Goal: Task Accomplishment & Management: Complete application form

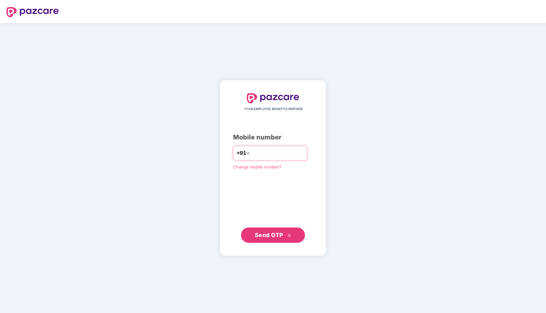
drag, startPoint x: 0, startPoint y: 0, endPoint x: 281, endPoint y: 153, distance: 320.2
click at [281, 153] on input "number" at bounding box center [277, 153] width 52 height 10
type input "**********"
click at [285, 241] on button "Send OTP" at bounding box center [273, 235] width 64 height 15
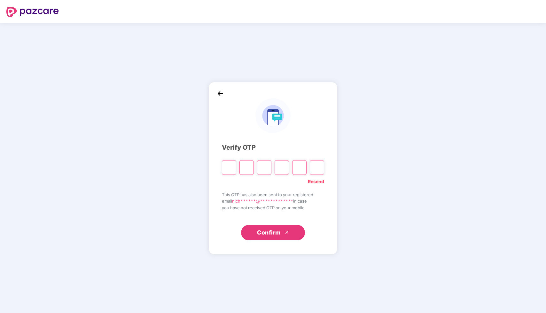
click at [229, 168] on input "Please enter verification code. Digit 1" at bounding box center [229, 167] width 14 height 15
type input "*"
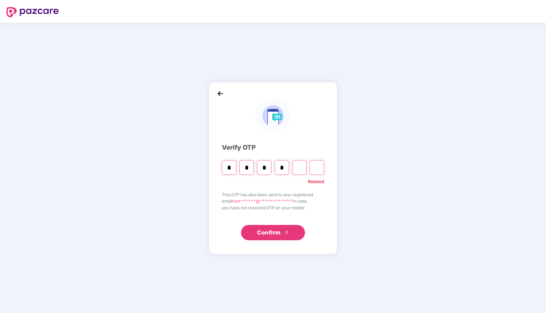
type input "*"
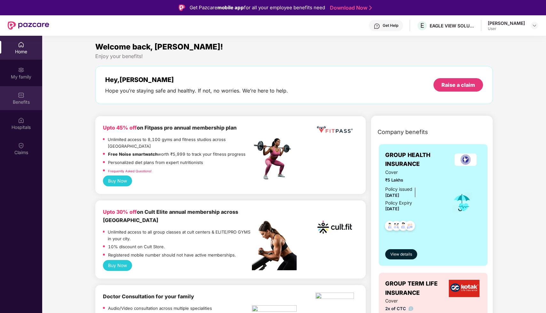
click at [26, 99] on div "Benefits" at bounding box center [21, 102] width 42 height 6
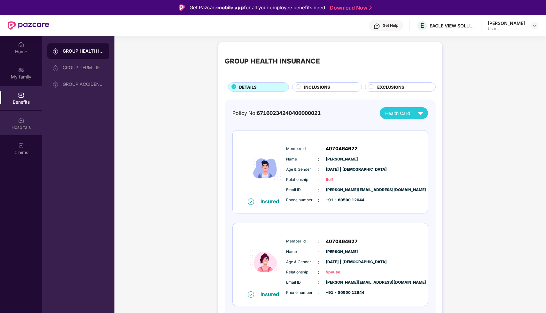
click at [23, 123] on img at bounding box center [21, 120] width 6 height 6
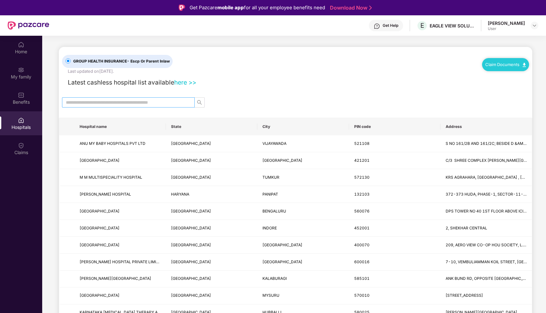
click at [164, 106] on span at bounding box center [128, 102] width 133 height 10
click at [165, 102] on input "text" at bounding box center [126, 102] width 120 height 7
type input "*"
click at [280, 129] on th "City" at bounding box center [302, 126] width 91 height 17
click at [186, 82] on link "here >>" at bounding box center [185, 83] width 22 height 8
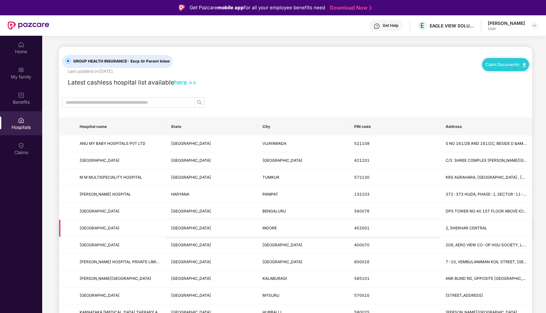
click at [228, 220] on td "MADHYA PRADESH" at bounding box center [211, 228] width 91 height 17
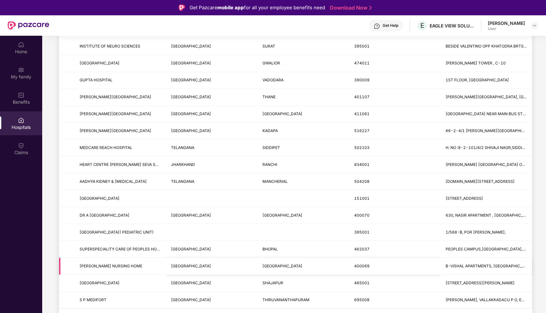
scroll to position [36, 0]
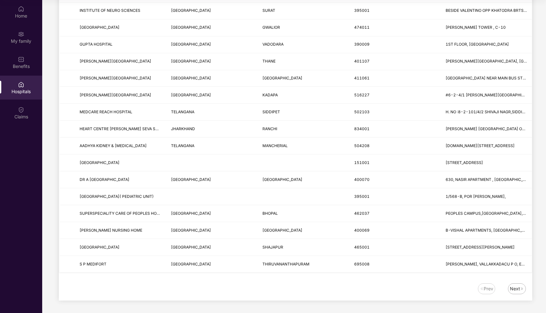
click at [515, 295] on div "Prev Next" at bounding box center [295, 292] width 473 height 17
click at [516, 290] on div "Next" at bounding box center [515, 289] width 10 height 7
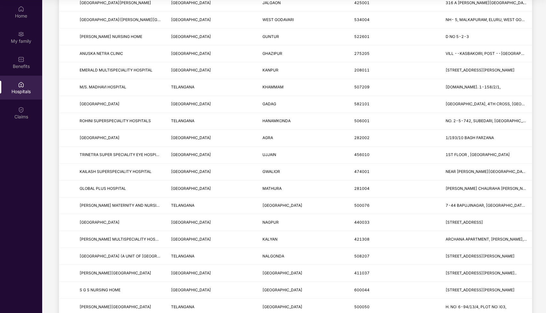
scroll to position [0, 0]
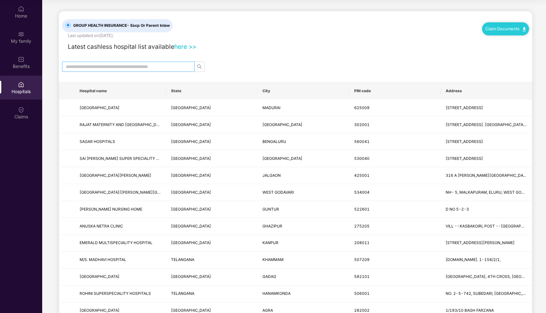
click at [133, 66] on input "text" at bounding box center [126, 66] width 120 height 7
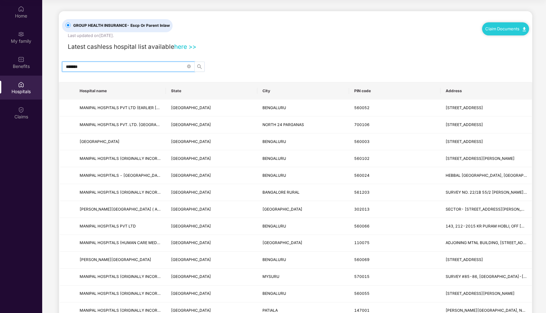
click at [201, 65] on icon "search" at bounding box center [199, 66] width 5 height 5
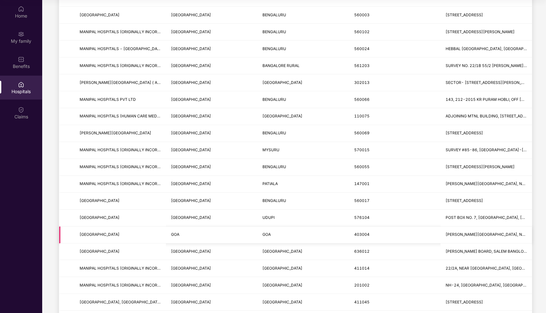
scroll to position [139, 0]
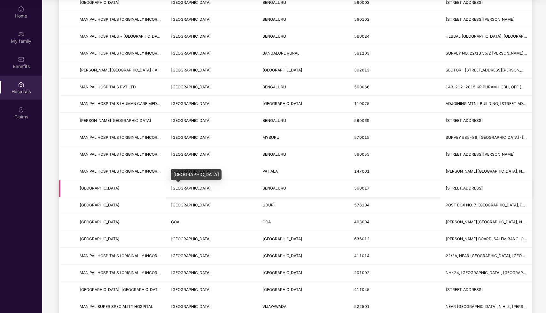
click at [181, 190] on span "[GEOGRAPHIC_DATA]" at bounding box center [191, 188] width 40 height 5
click at [110, 190] on span "MANIPAL HOSPITAL" at bounding box center [100, 188] width 40 height 5
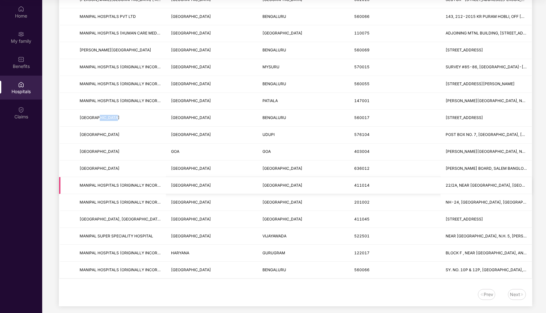
scroll to position [0, 0]
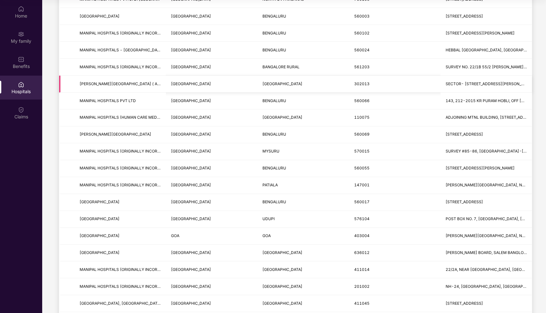
scroll to position [216, 0]
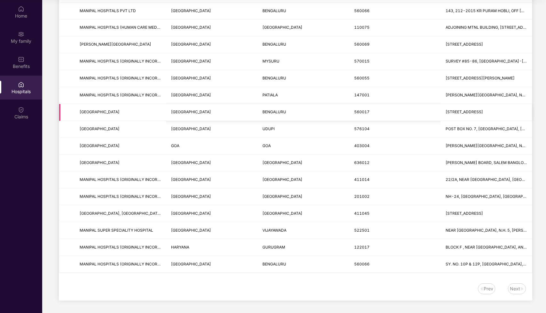
click at [479, 113] on span "#98/2, RUSTAM BAGH, HAL AIRPORT ROAD BENGALURU- 560017" at bounding box center [463, 112] width 37 height 5
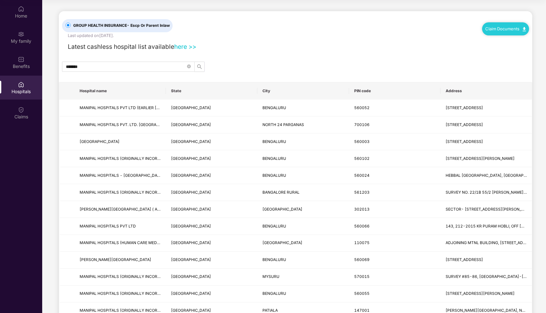
click at [105, 75] on div "GROUP HEALTH INSURANCE - Escp Or Parent Inlaw Last updated on 15 Aug 2025 . Cla…" at bounding box center [295, 263] width 473 height 505
click at [100, 67] on input "*******" at bounding box center [126, 66] width 120 height 7
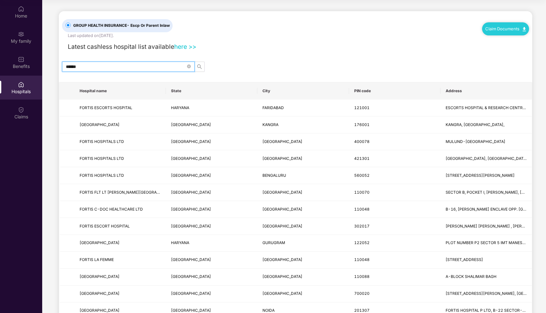
type input "******"
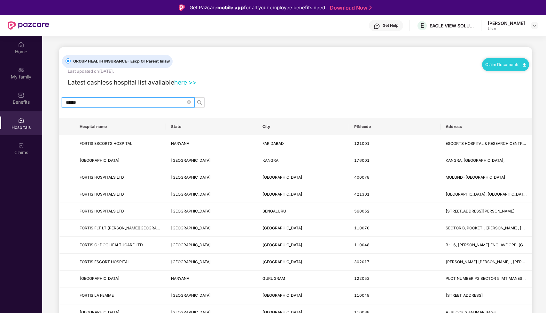
click at [372, 42] on main "GROUP HEALTH INSURANCE - Escp Or Parent Inlaw Last updated on 15 Aug 2025 . Cla…" at bounding box center [293, 300] width 503 height 529
click at [25, 52] on div "Home" at bounding box center [21, 52] width 42 height 6
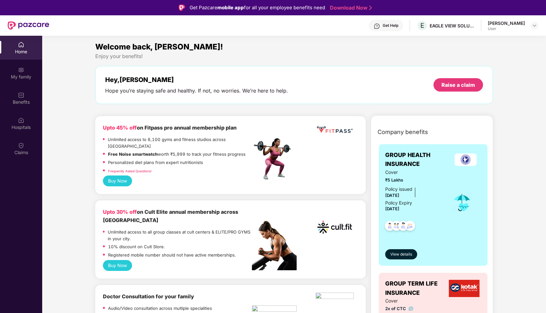
click at [342, 56] on div "Enjoy your benefits!" at bounding box center [293, 56] width 397 height 7
click at [456, 83] on div "Raise a claim" at bounding box center [458, 84] width 34 height 7
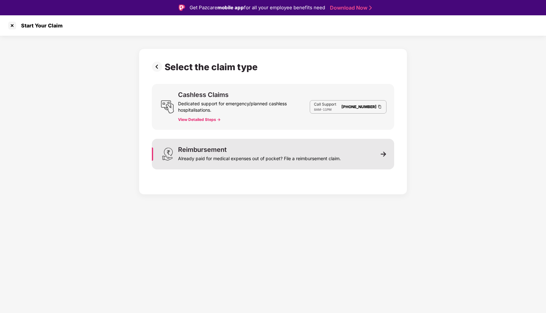
click at [289, 156] on div "Already paid for medical expenses out of pocket? File a reimbursement claim." at bounding box center [259, 157] width 163 height 9
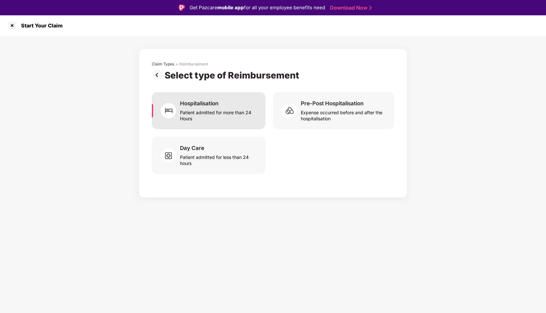
click at [200, 123] on div "Hospitalisation Patient admitted for more than 24 Hours" at bounding box center [208, 110] width 113 height 37
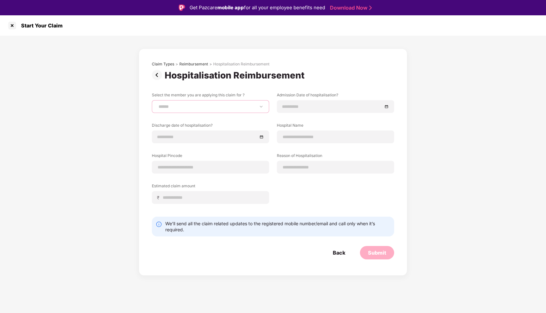
click at [219, 106] on select "**********" at bounding box center [210, 106] width 106 height 5
select select "**********"
click at [157, 104] on select "**********" at bounding box center [210, 106] width 106 height 5
click at [323, 107] on input at bounding box center [332, 106] width 100 height 7
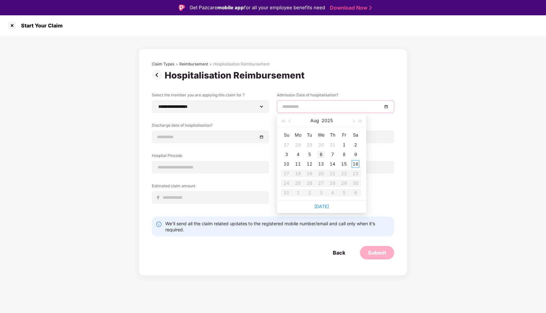
type input "**********"
click at [322, 155] on div "6" at bounding box center [321, 155] width 8 height 8
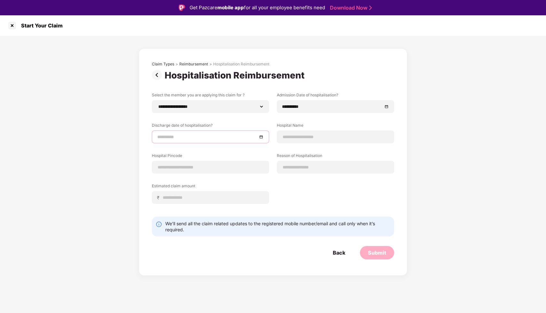
click at [228, 138] on input at bounding box center [207, 137] width 100 height 7
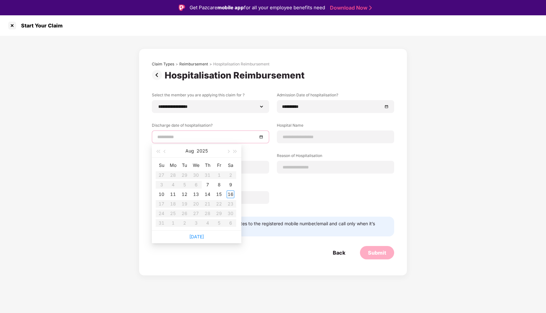
type input "**********"
click at [211, 184] on div "7" at bounding box center [208, 185] width 8 height 8
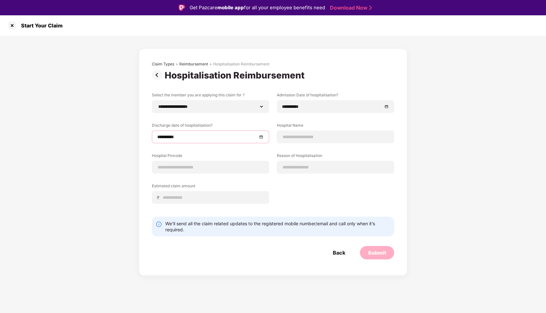
click at [477, 148] on div "**********" at bounding box center [273, 156] width 546 height 240
click at [367, 137] on input at bounding box center [335, 137] width 106 height 7
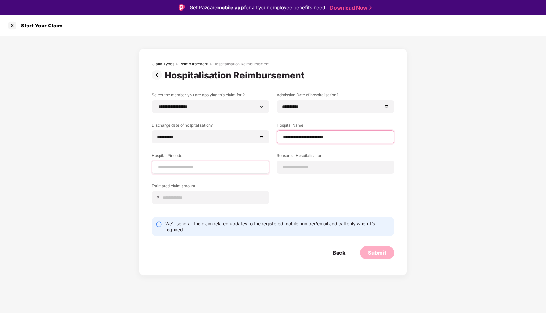
type input "**********"
click at [199, 165] on input at bounding box center [210, 167] width 106 height 7
type input "******"
select select "*********"
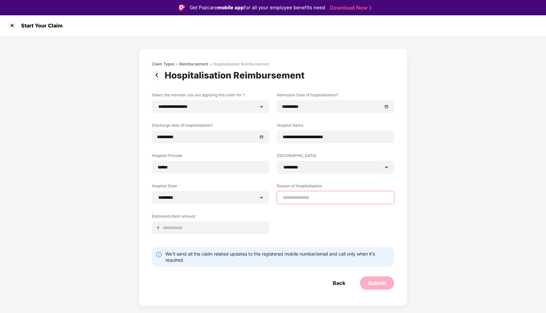
click at [315, 199] on input at bounding box center [335, 198] width 106 height 7
click at [315, 198] on input at bounding box center [335, 198] width 106 height 7
click at [311, 196] on input at bounding box center [335, 198] width 106 height 7
type input "*"
type input "**********"
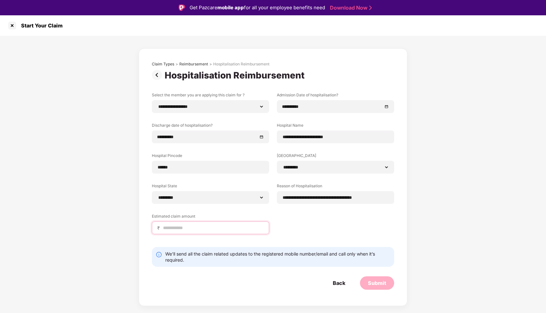
click at [214, 227] on input at bounding box center [212, 228] width 101 height 7
type input "*****"
click at [324, 228] on div "**********" at bounding box center [273, 168] width 242 height 152
click at [383, 288] on div "Submit" at bounding box center [377, 283] width 34 height 13
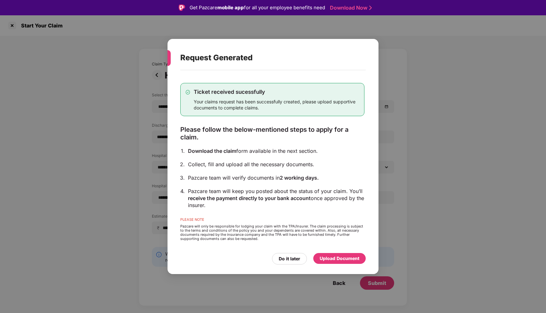
scroll to position [15, 0]
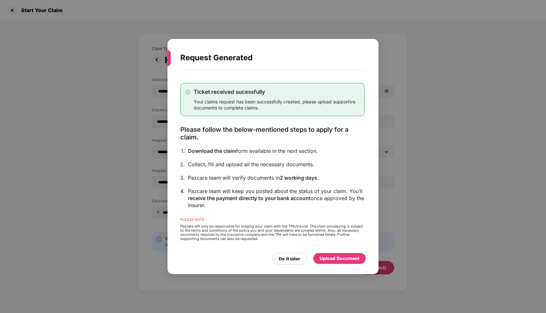
click at [337, 257] on div "Upload Document" at bounding box center [339, 258] width 40 height 7
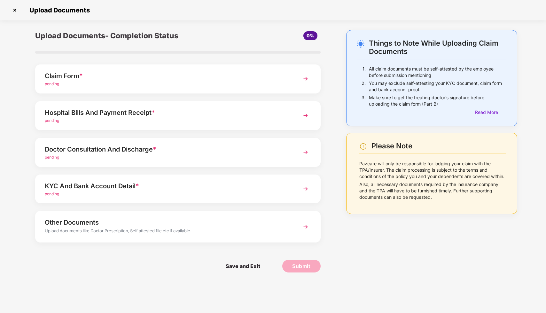
click at [147, 70] on div "Claim Form * pending" at bounding box center [177, 79] width 285 height 29
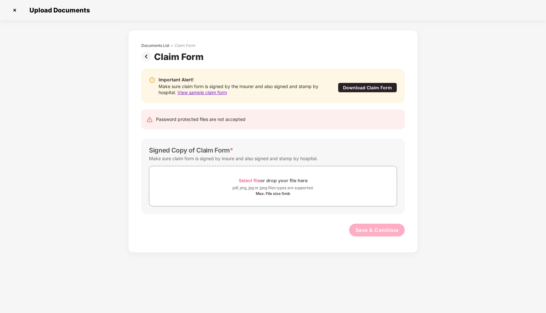
scroll to position [0, 0]
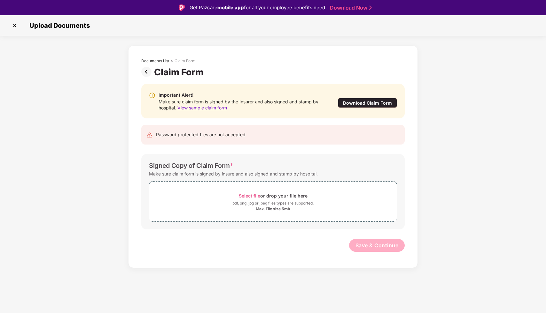
click at [383, 105] on div "Download Claim Form" at bounding box center [367, 103] width 59 height 10
click at [16, 25] on img at bounding box center [15, 25] width 10 height 10
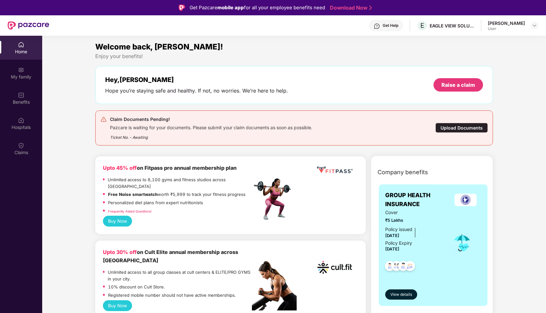
click at [460, 129] on div "Upload Documents" at bounding box center [461, 128] width 52 height 10
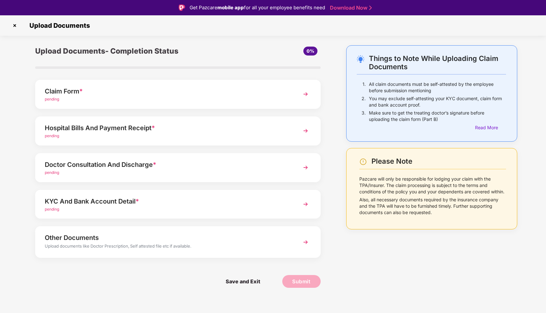
scroll to position [15, 0]
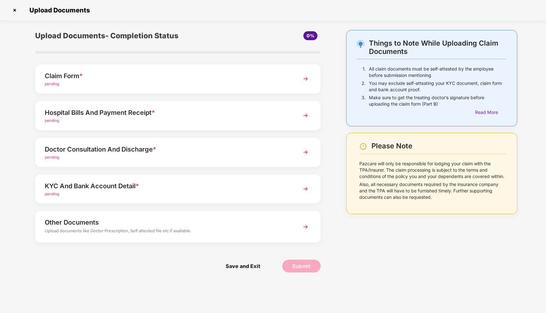
click at [140, 259] on div "Save and Exit Submit" at bounding box center [177, 266] width 285 height 32
click at [164, 268] on div "Save and Exit Submit" at bounding box center [177, 266] width 285 height 32
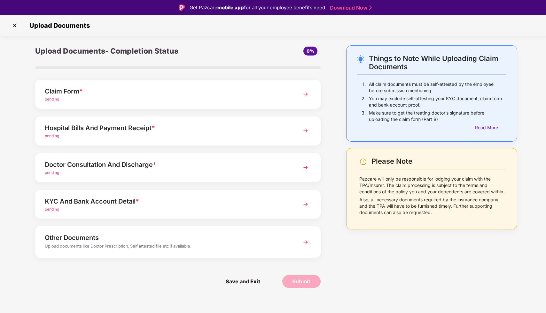
click at [192, 96] on div "Claim Form *" at bounding box center [167, 91] width 244 height 10
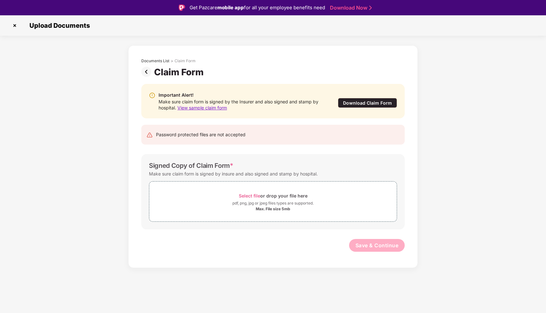
click at [218, 109] on span "View sample claim form" at bounding box center [202, 107] width 50 height 5
click at [16, 26] on img at bounding box center [15, 25] width 10 height 10
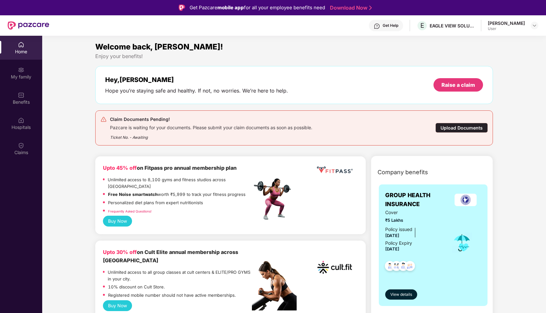
click at [454, 129] on div "Upload Documents" at bounding box center [461, 128] width 52 height 10
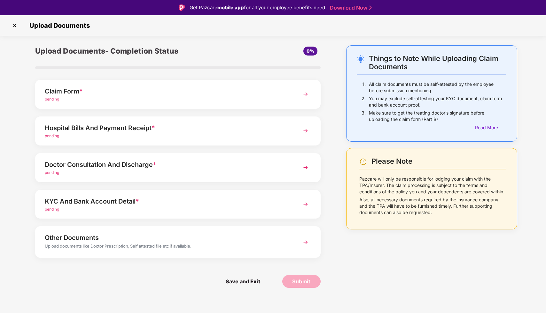
click at [152, 130] on div "Hospital Bills And Payment Receipt *" at bounding box center [167, 128] width 244 height 10
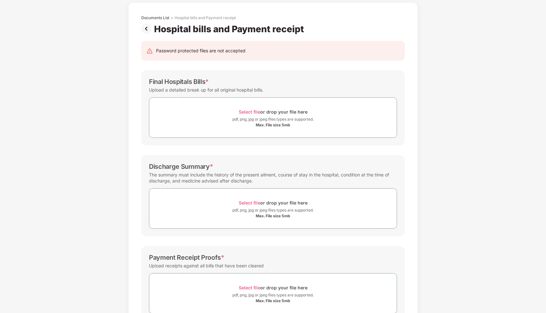
scroll to position [39, 0]
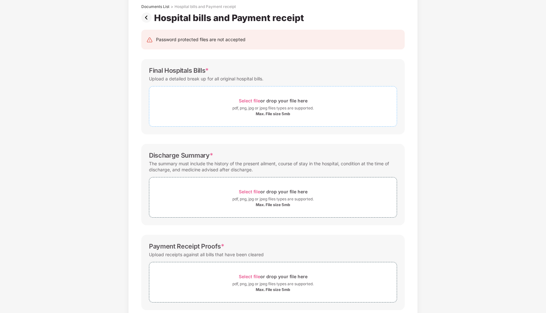
click at [268, 103] on div "Select file or drop your file here" at bounding box center [273, 100] width 69 height 9
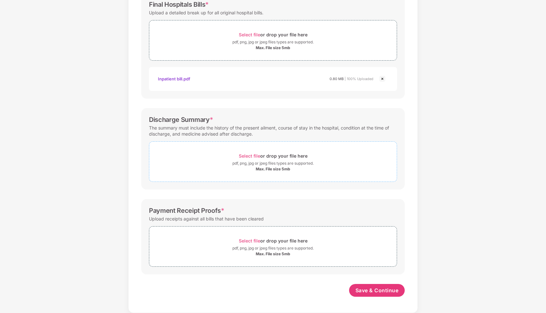
scroll to position [105, 0]
click at [281, 167] on div "Max. File size 5mb" at bounding box center [273, 169] width 35 height 5
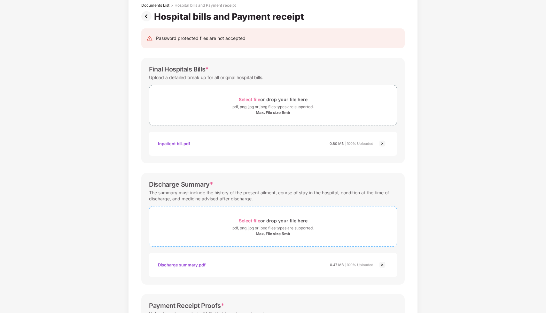
scroll to position [135, 0]
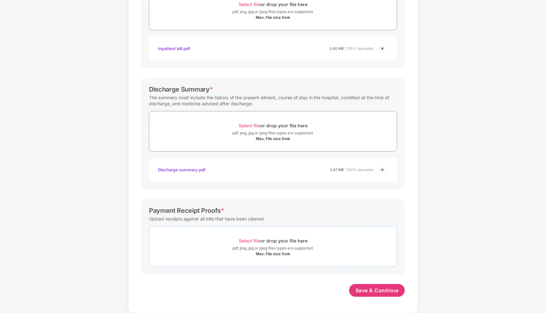
click at [254, 246] on div "pdf, png, jpg or jpeg files types are supported." at bounding box center [272, 248] width 81 height 6
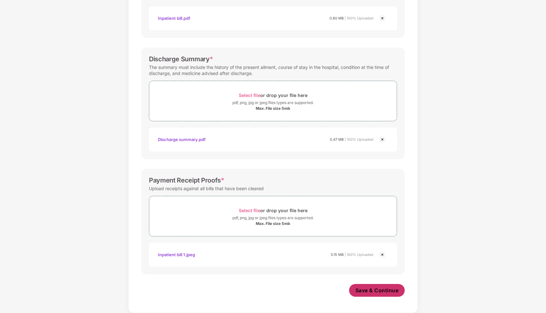
click at [380, 289] on span "Save & Continue" at bounding box center [376, 290] width 43 height 7
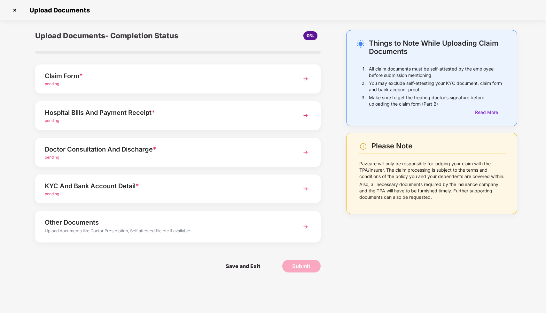
click at [191, 150] on div "Doctor Consultation And Discharge *" at bounding box center [167, 149] width 244 height 10
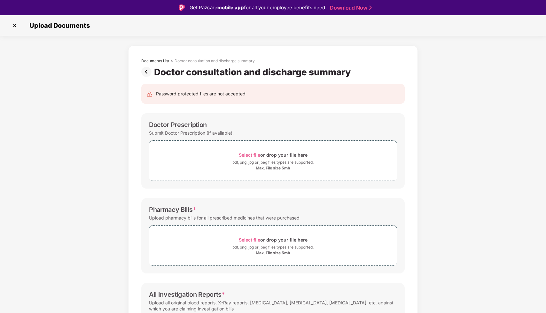
click at [449, 202] on div "Documents List > Doctor consultation and discharge summary Doctor consultation …" at bounding box center [273, 224] width 546 height 358
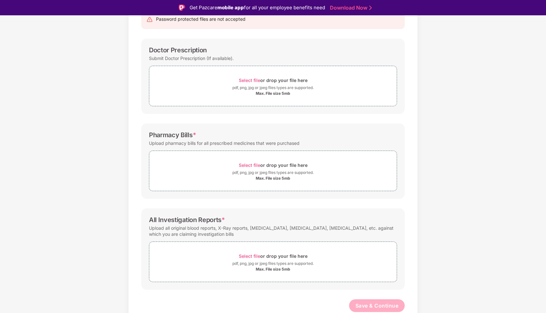
scroll to position [15, 0]
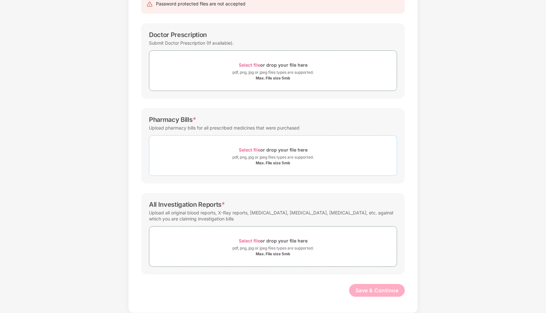
click at [274, 153] on div "Select file or drop your file here" at bounding box center [273, 150] width 69 height 9
click at [265, 239] on div "Select file or drop your file here" at bounding box center [273, 241] width 69 height 9
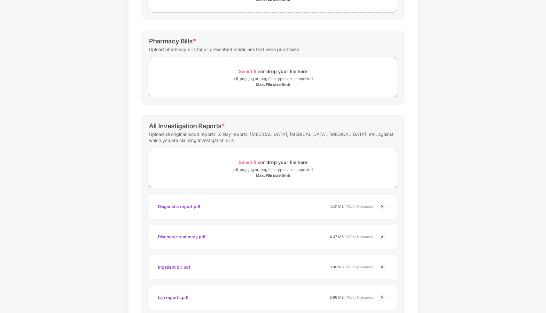
scroll to position [142, 0]
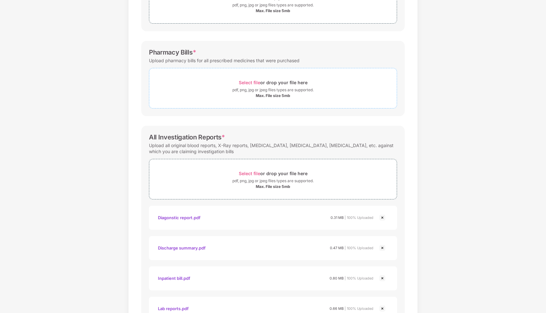
click at [291, 83] on div "Select file or drop your file here" at bounding box center [273, 82] width 69 height 9
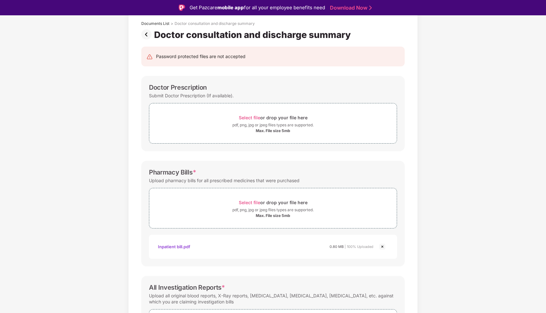
scroll to position [0, 0]
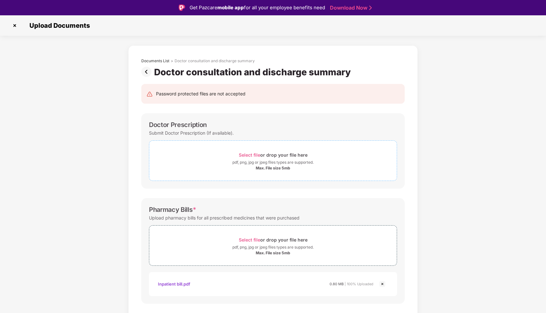
click at [271, 164] on div "pdf, png, jpg or jpeg files types are supported." at bounding box center [272, 162] width 81 height 6
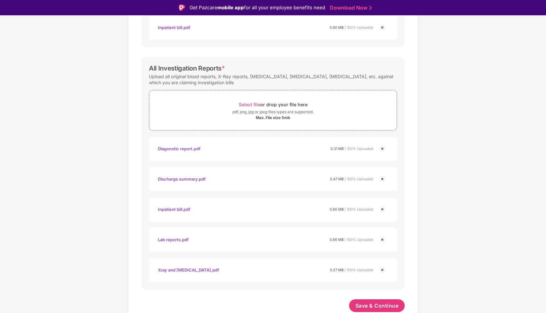
scroll to position [15, 0]
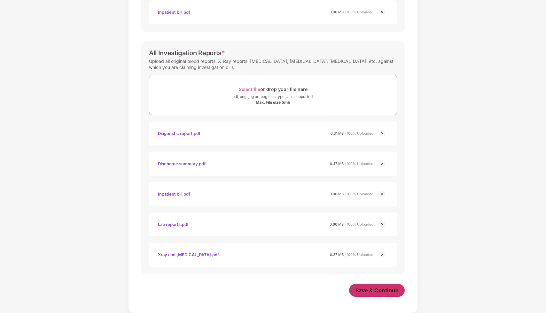
click at [392, 288] on span "Save & Continue" at bounding box center [376, 290] width 43 height 7
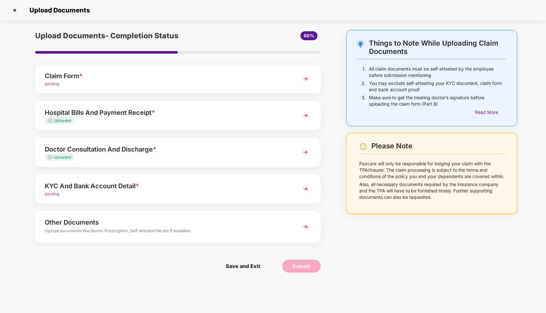
click at [167, 188] on div "KYC And Bank Account Detail *" at bounding box center [167, 186] width 244 height 10
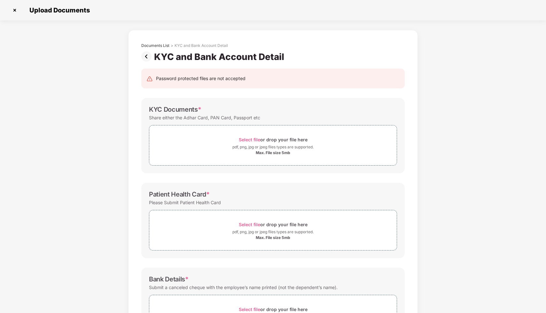
click at [15, 11] on img at bounding box center [15, 10] width 10 height 10
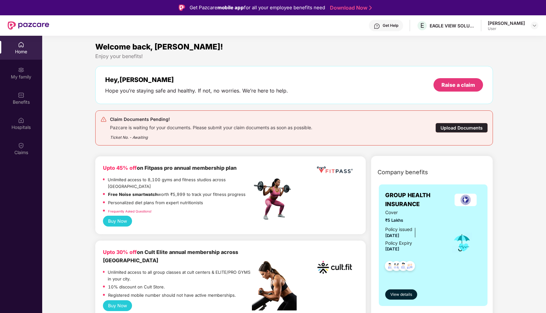
click at [24, 79] on div "My family" at bounding box center [21, 77] width 42 height 6
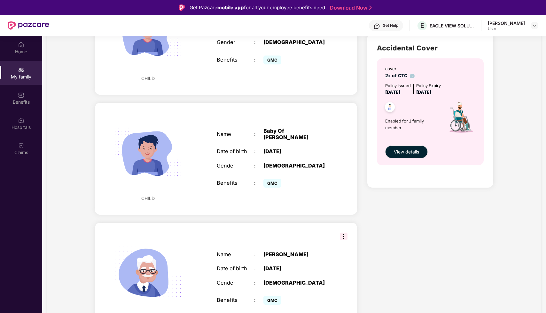
scroll to position [36, 0]
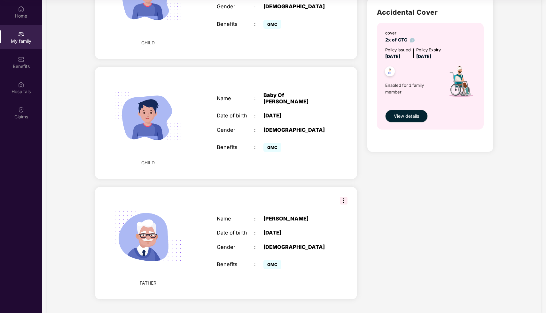
click at [291, 230] on div "[DATE]" at bounding box center [295, 233] width 65 height 6
click at [343, 197] on img at bounding box center [344, 201] width 8 height 8
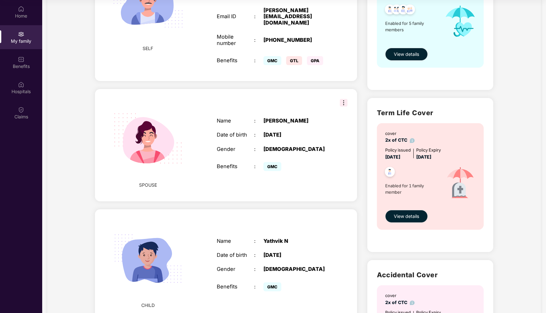
scroll to position [372, 0]
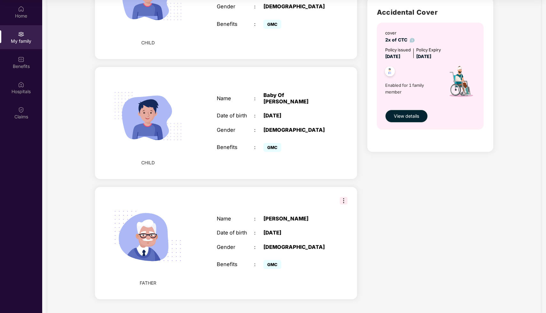
click at [24, 43] on div "My family" at bounding box center [21, 41] width 42 height 6
click at [22, 19] on div "Home" at bounding box center [21, 16] width 42 height 6
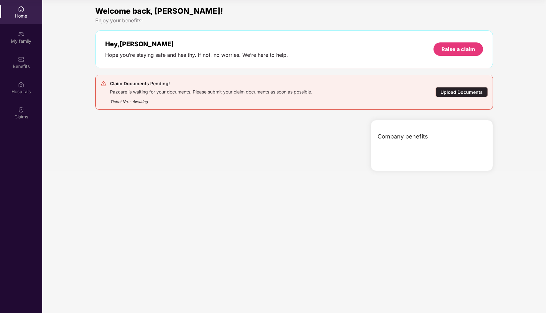
scroll to position [0, 0]
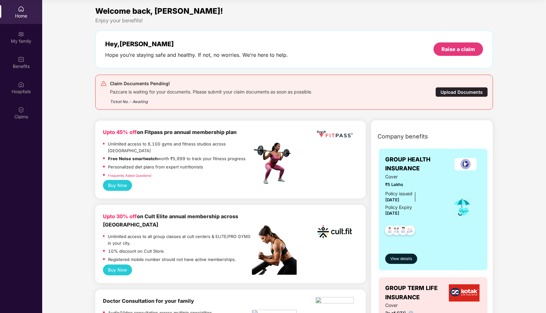
click at [479, 91] on div "Upload Documents" at bounding box center [461, 92] width 52 height 10
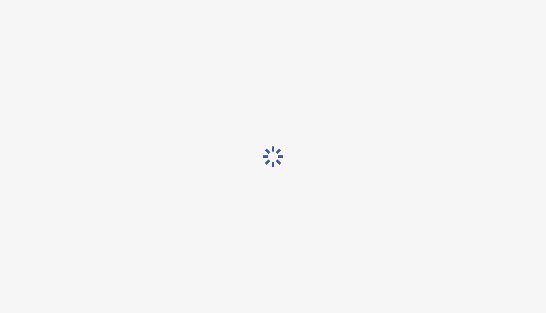
scroll to position [15, 0]
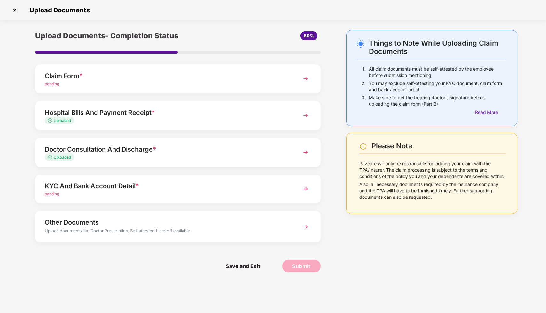
click at [171, 190] on div "KYC And Bank Account Detail *" at bounding box center [167, 186] width 244 height 10
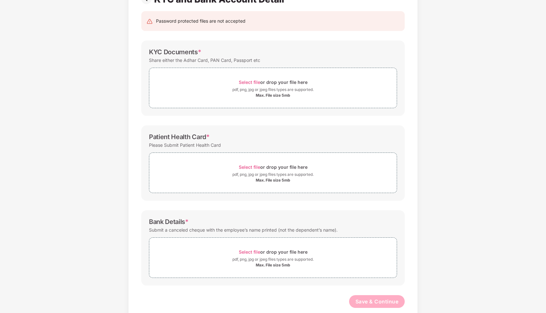
scroll to position [69, 0]
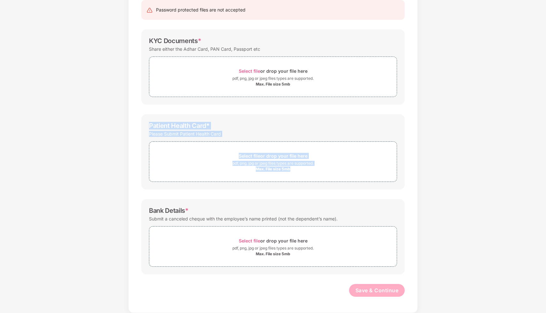
drag, startPoint x: 143, startPoint y: 119, endPoint x: 326, endPoint y: 186, distance: 195.7
click at [326, 186] on div "Patient Health Card * Please Submit Patient Health Card Select file or drop you…" at bounding box center [272, 151] width 263 height 75
click at [433, 196] on div "Documents List > KYC and Bank Account Detail KYC and Bank Account Detail Passwo…" at bounding box center [273, 137] width 546 height 352
click at [102, 159] on div "Documents List > KYC and Bank Account Detail KYC and Bank Account Detail Passwo…" at bounding box center [273, 137] width 546 height 352
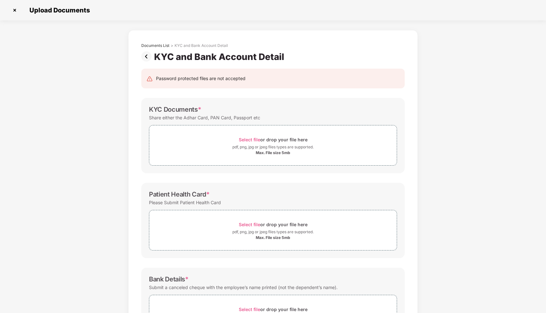
click at [13, 12] on img at bounding box center [15, 10] width 10 height 10
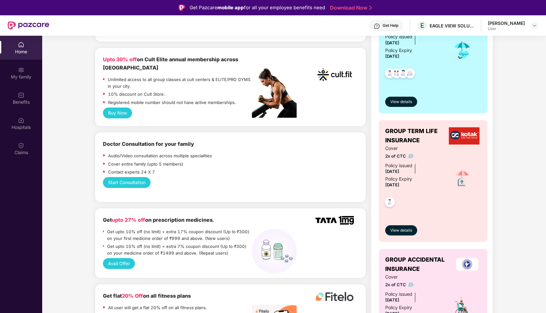
scroll to position [201, 0]
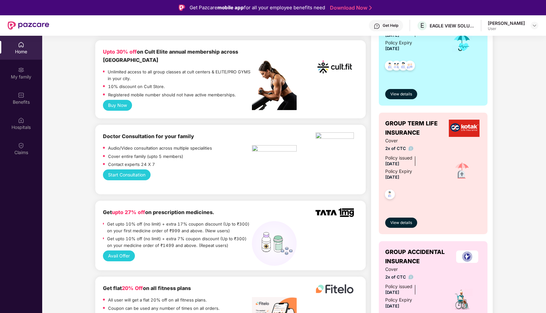
click at [21, 50] on div "Home" at bounding box center [21, 52] width 42 height 6
click at [21, 83] on div "My family" at bounding box center [21, 73] width 42 height 24
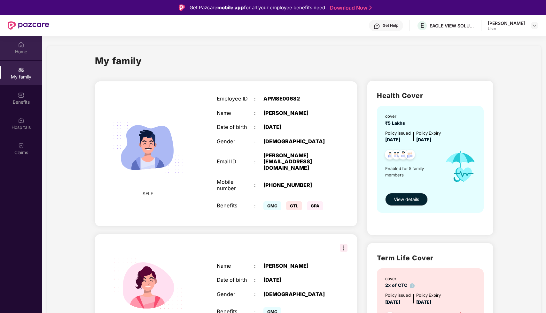
click at [26, 46] on div "Home" at bounding box center [21, 48] width 42 height 24
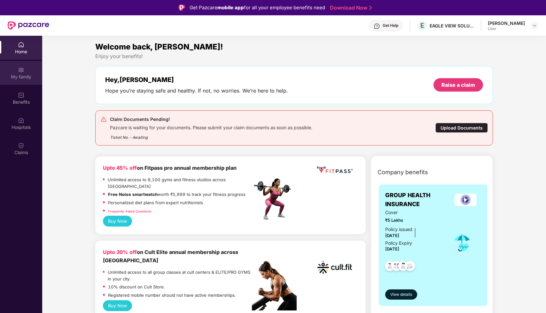
click at [22, 73] on img at bounding box center [21, 70] width 6 height 6
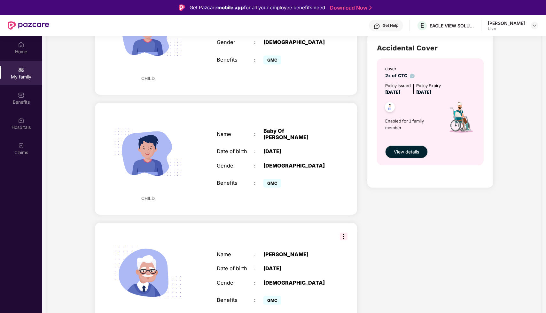
scroll to position [36, 0]
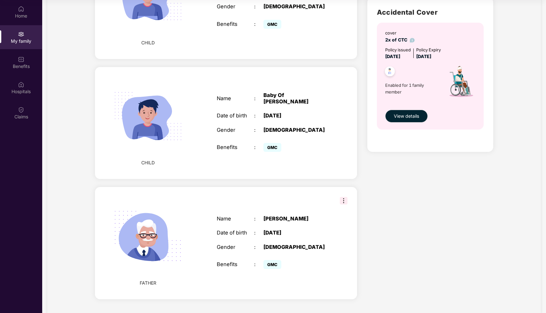
click at [180, 229] on img at bounding box center [148, 237] width 86 height 86
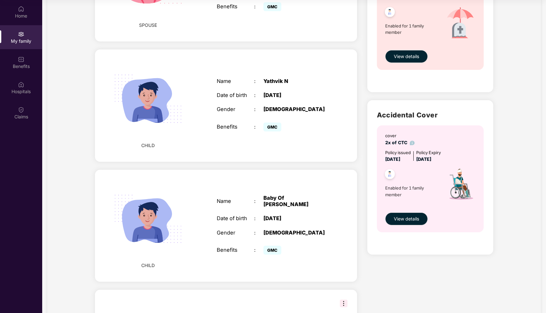
scroll to position [372, 0]
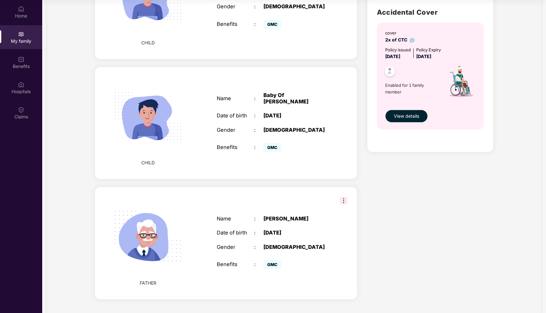
click at [22, 58] on img at bounding box center [21, 59] width 6 height 6
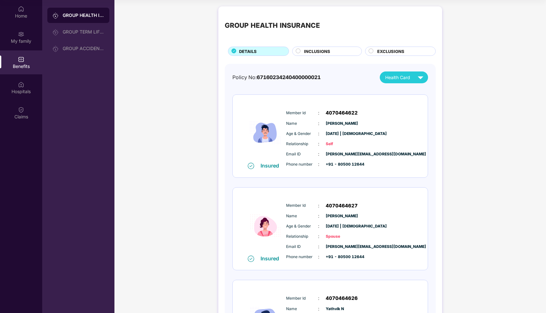
scroll to position [5, 0]
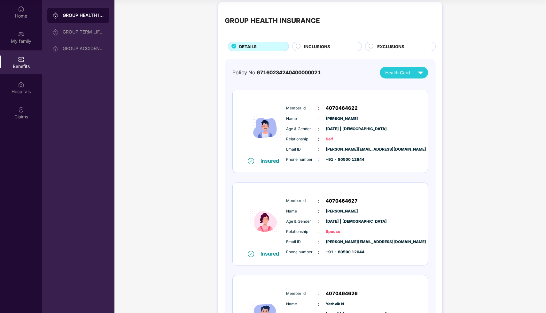
click at [319, 45] on span "INCLUSIONS" at bounding box center [317, 46] width 26 height 6
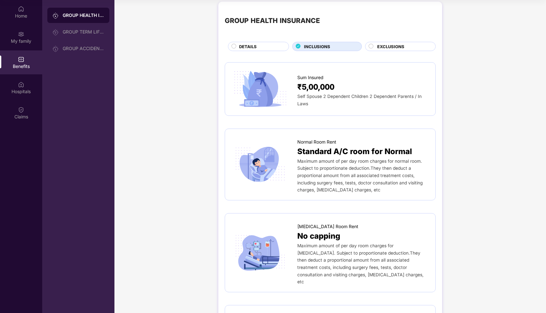
click at [413, 44] on div "EXCLUSIONS" at bounding box center [403, 46] width 58 height 7
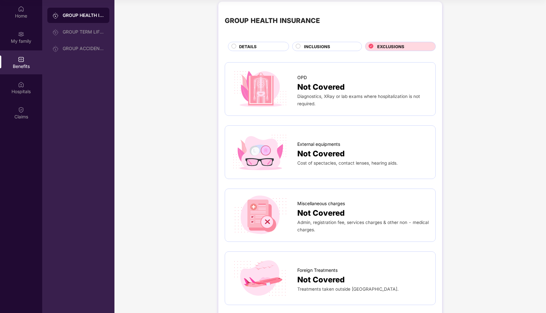
click at [261, 49] on div "DETAILS" at bounding box center [261, 46] width 50 height 7
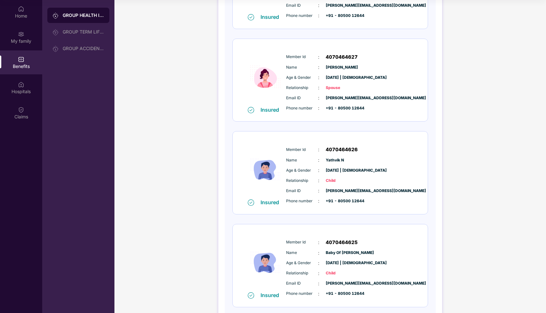
scroll to position [275, 0]
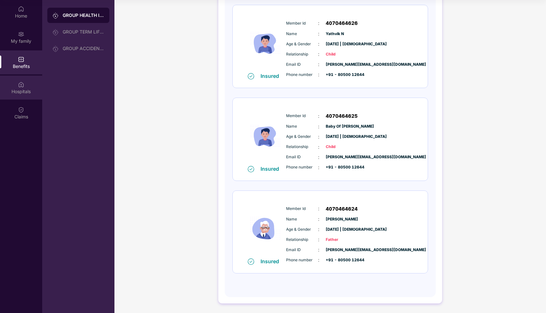
click at [27, 82] on div "Hospitals" at bounding box center [21, 88] width 42 height 24
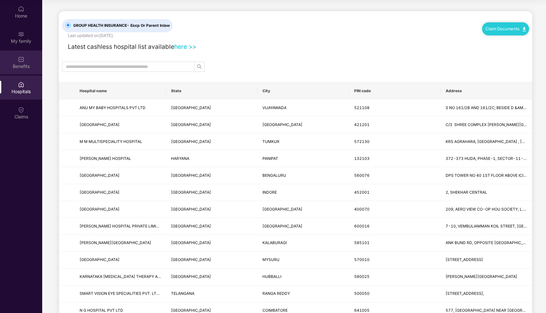
click at [23, 65] on div "Benefits" at bounding box center [21, 66] width 42 height 6
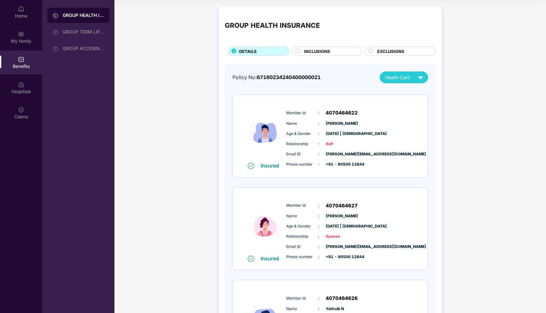
scroll to position [275, 0]
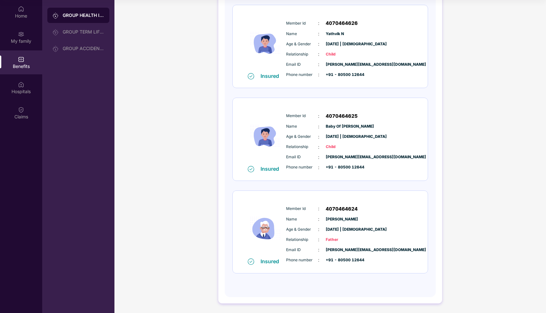
click at [480, 230] on div "GROUP HEALTH INSURANCE DETAILS INCLUSIONS EXCLUSIONS Policy No: 671602342404000…" at bounding box center [329, 21] width 431 height 586
click at [459, 162] on div "GROUP HEALTH INSURANCE DETAILS INCLUSIONS EXCLUSIONS Policy No: 671602342404000…" at bounding box center [329, 21] width 431 height 586
click at [20, 92] on div "Hospitals" at bounding box center [21, 91] width 42 height 6
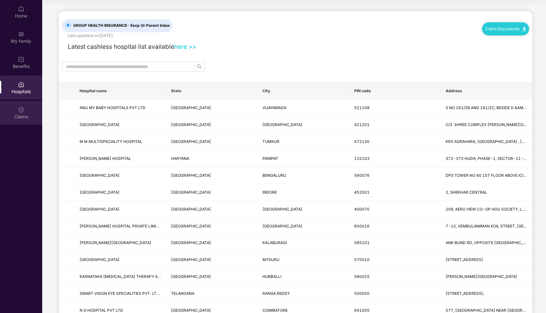
click at [23, 116] on div "Claims" at bounding box center [21, 117] width 42 height 6
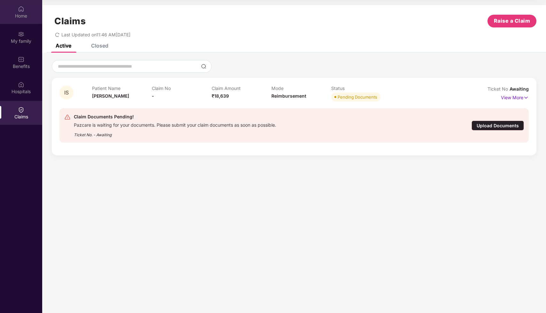
click at [26, 8] on div "Home" at bounding box center [21, 12] width 42 height 24
